Goal: Use online tool/utility: Use online tool/utility

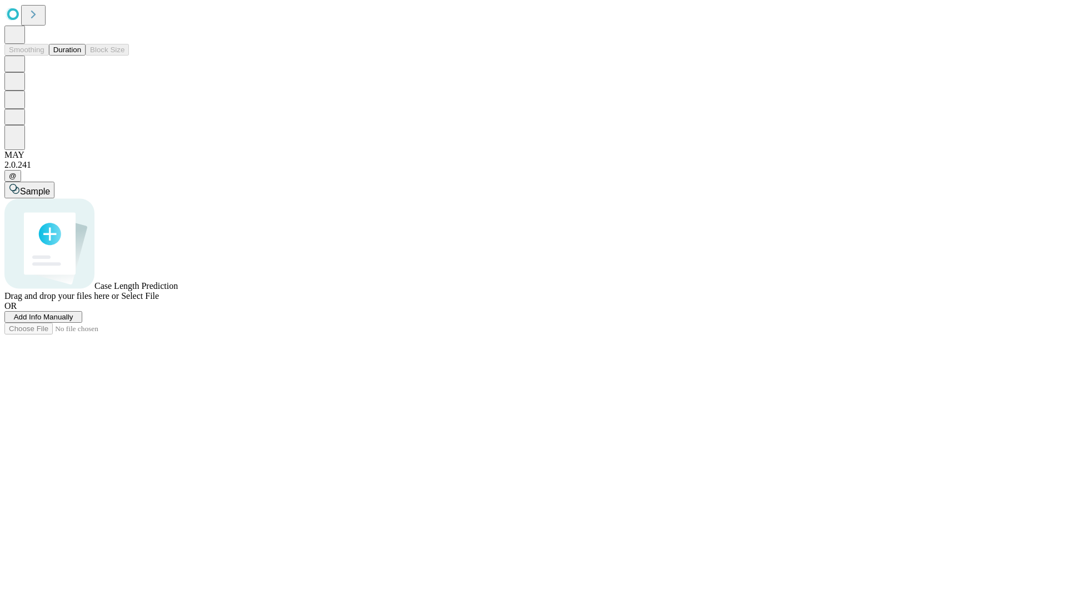
click at [159, 301] on span "Select File" at bounding box center [140, 295] width 38 height 9
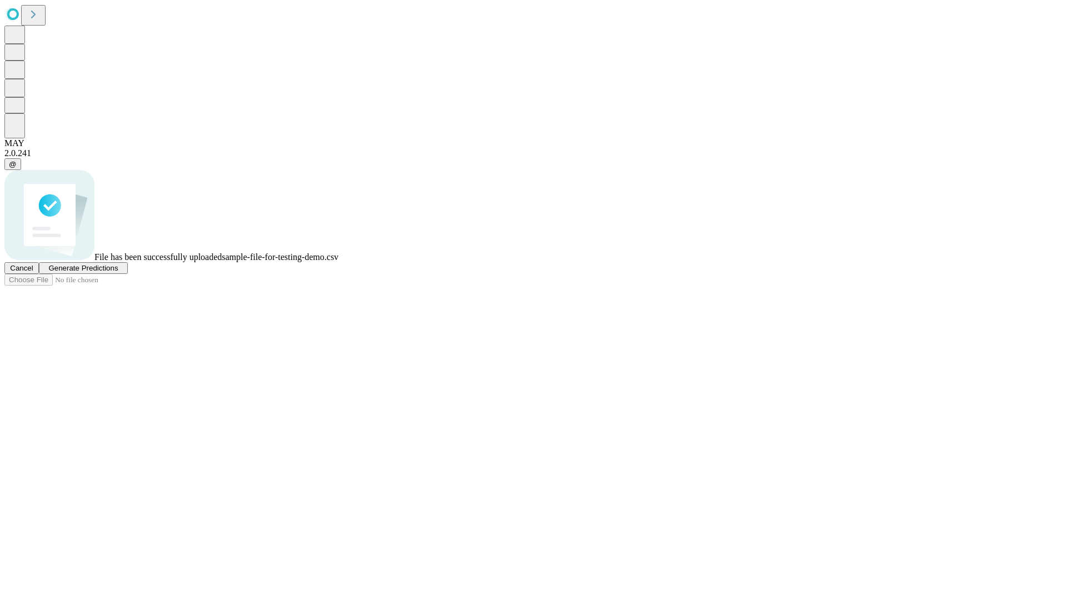
click at [118, 272] on span "Generate Predictions" at bounding box center [82, 268] width 69 height 8
